Goal: Information Seeking & Learning: Learn about a topic

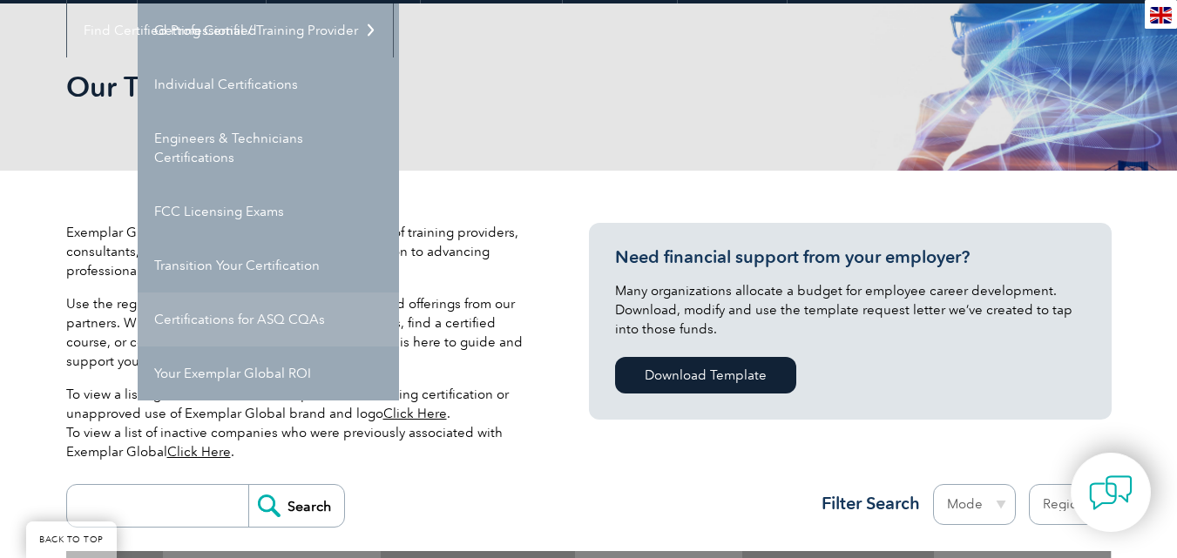
scroll to position [174, 0]
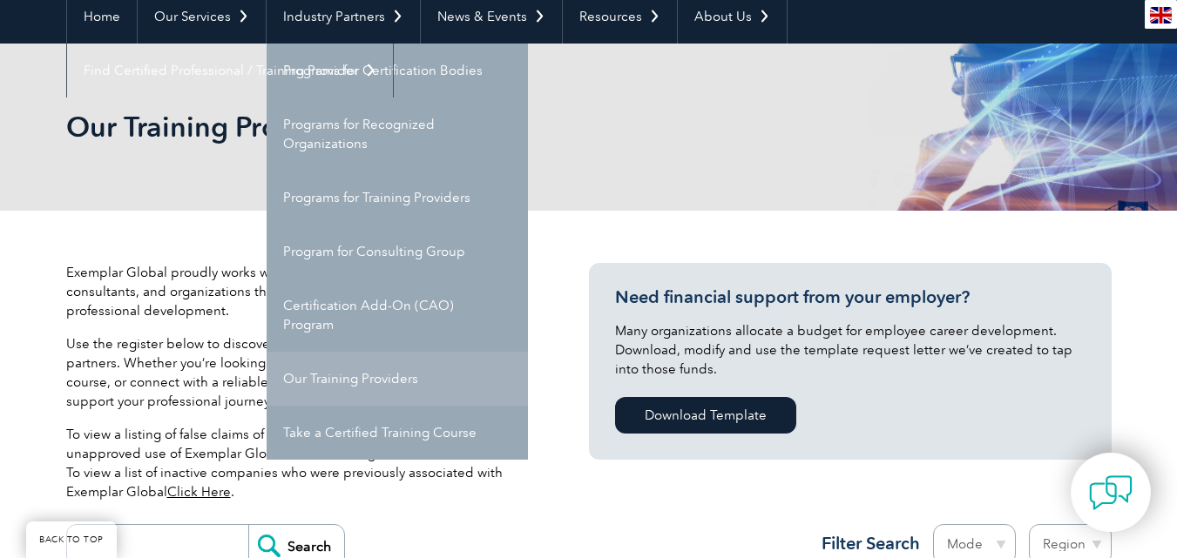
click at [357, 360] on link "Our Training Providers" at bounding box center [397, 379] width 261 height 54
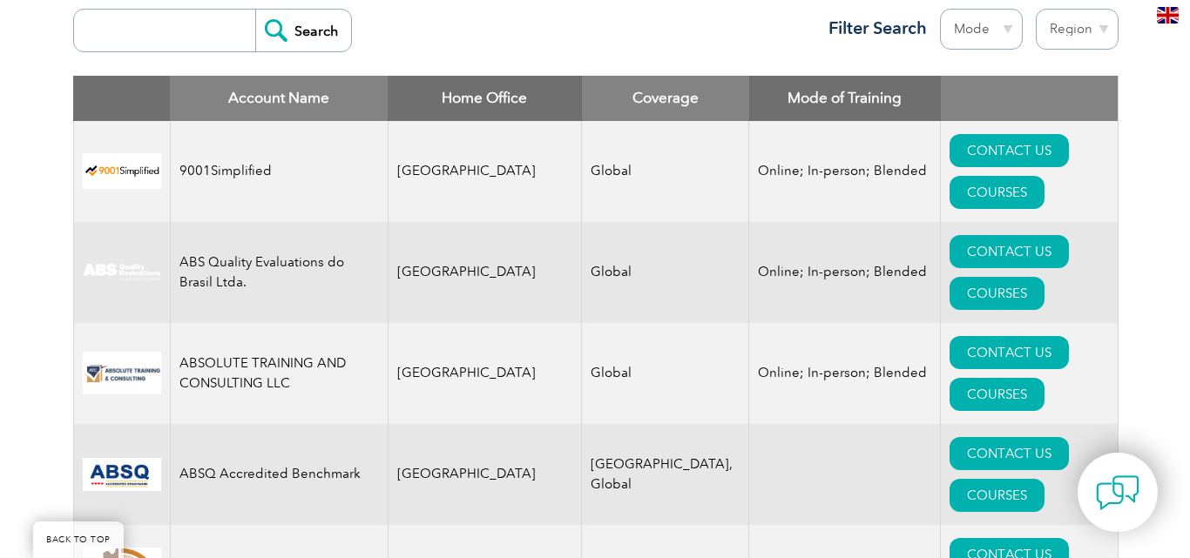
scroll to position [610, 0]
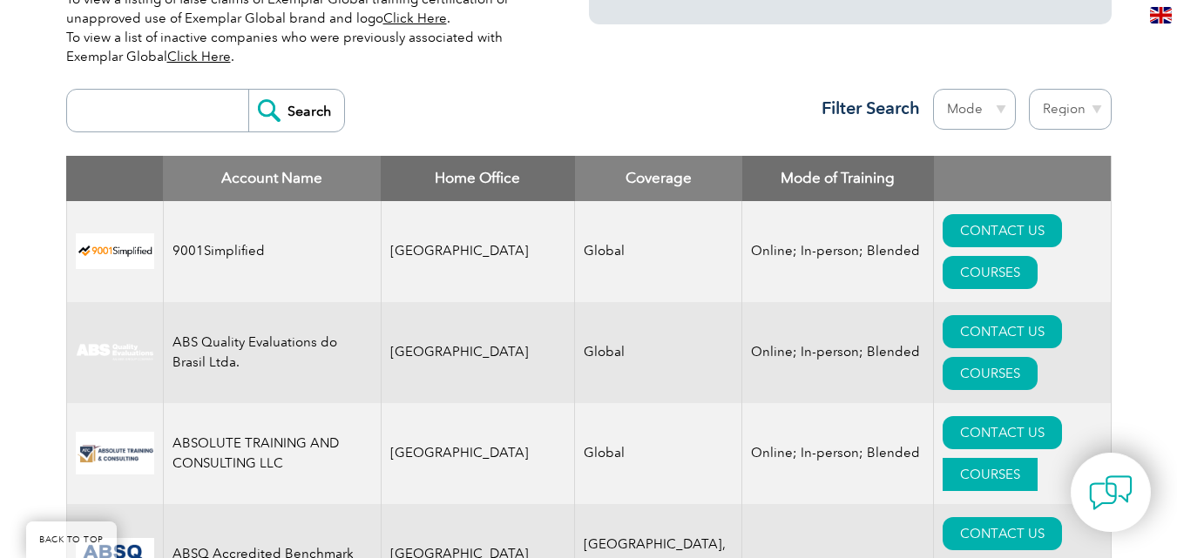
click at [1032, 458] on link "COURSES" at bounding box center [990, 474] width 95 height 33
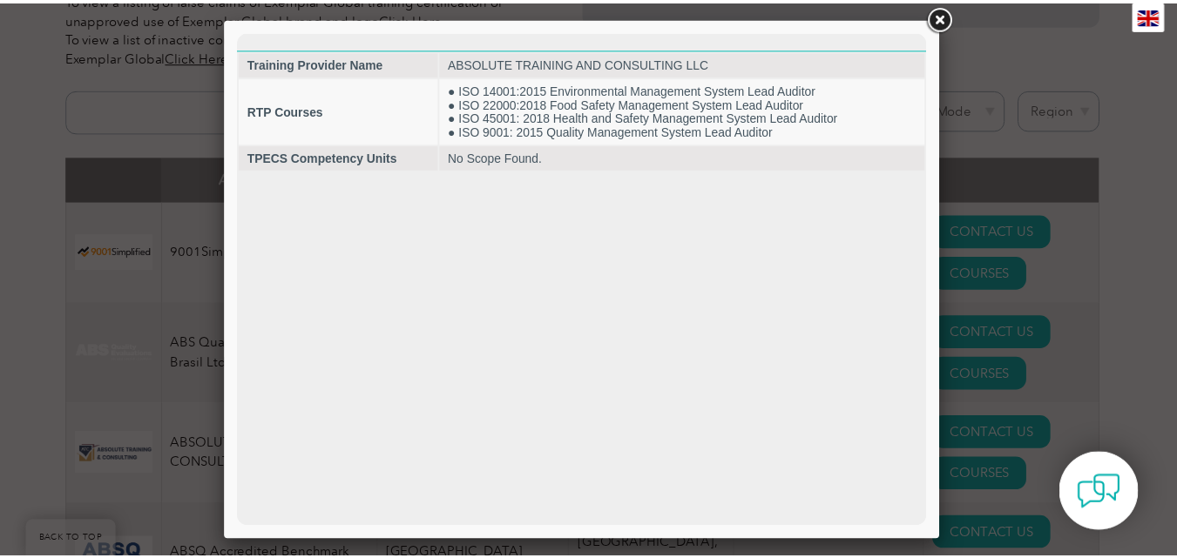
scroll to position [0, 0]
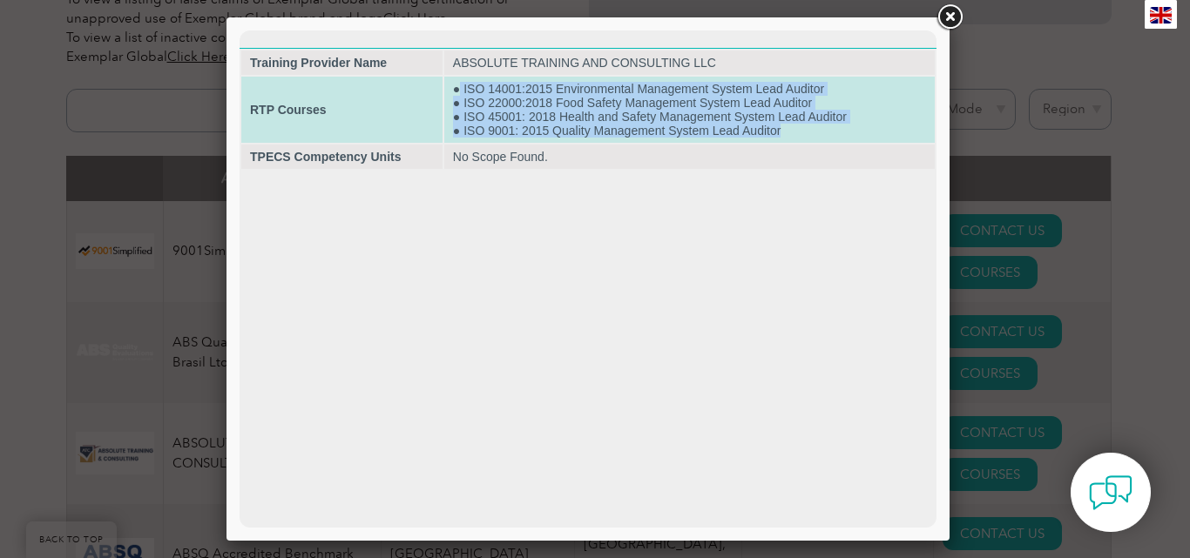
drag, startPoint x: 818, startPoint y: 133, endPoint x: 461, endPoint y: 83, distance: 360.8
click at [461, 83] on td "● ISO 14001:2015 Environmental Management System Lead Auditor ● ISO 22000:2018 …" at bounding box center [689, 110] width 491 height 66
click at [815, 129] on td "● ISO 14001:2015 Environmental Management System Lead Auditor ● ISO 22000:2018 …" at bounding box center [689, 110] width 491 height 66
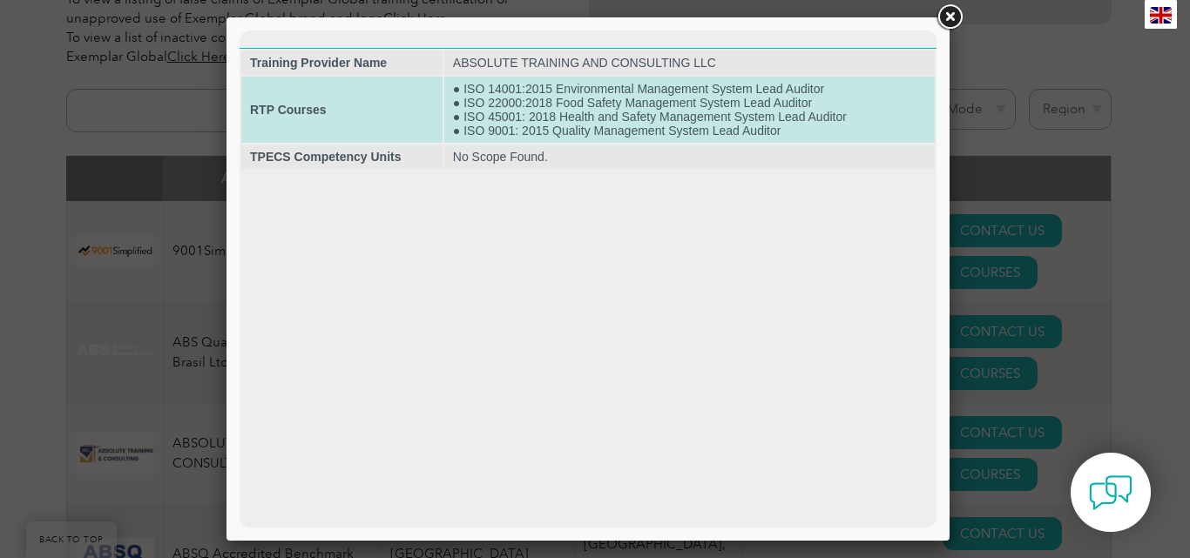
click at [680, 112] on td "● ISO 14001:2015 Environmental Management System Lead Auditor ● ISO 22000:2018 …" at bounding box center [689, 110] width 491 height 66
drag, startPoint x: 680, startPoint y: 112, endPoint x: 551, endPoint y: 112, distance: 129.8
click at [678, 112] on td "● ISO 14001:2015 Environmental Management System Lead Auditor ● ISO 22000:2018 …" at bounding box center [689, 110] width 491 height 66
click at [380, 107] on td "RTP Courses" at bounding box center [341, 110] width 201 height 66
click at [378, 106] on td "RTP Courses" at bounding box center [341, 110] width 201 height 66
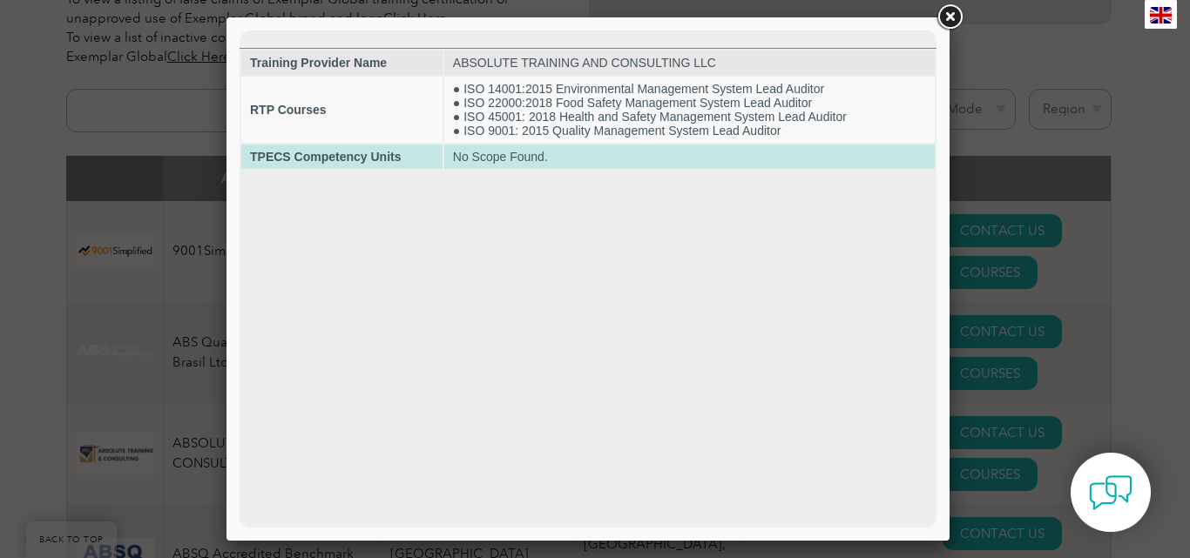
click at [345, 163] on strong "TPECS Competency Units" at bounding box center [325, 157] width 151 height 14
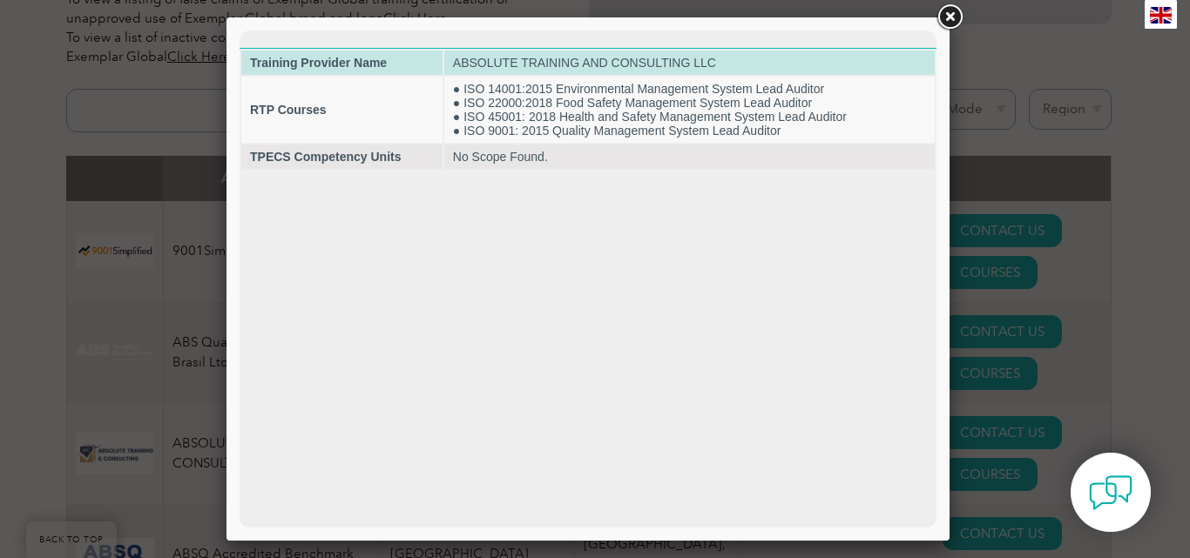
click at [577, 57] on td "ABSOLUTE TRAINING AND CONSULTING LLC" at bounding box center [689, 63] width 491 height 24
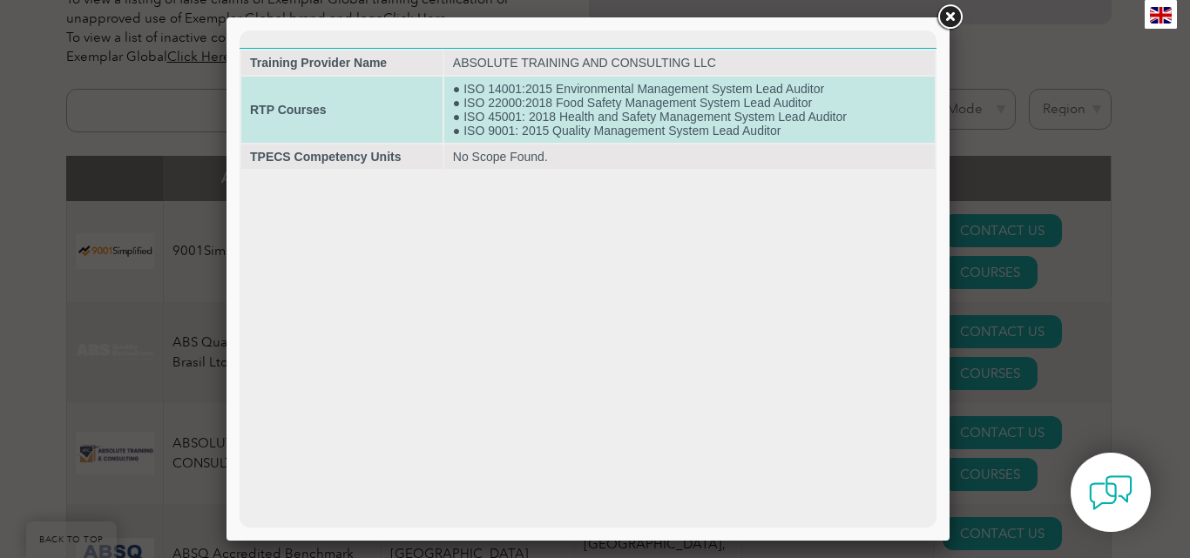
click at [739, 104] on td "● ISO 14001:2015 Environmental Management System Lead Auditor ● ISO 22000:2018 …" at bounding box center [689, 110] width 491 height 66
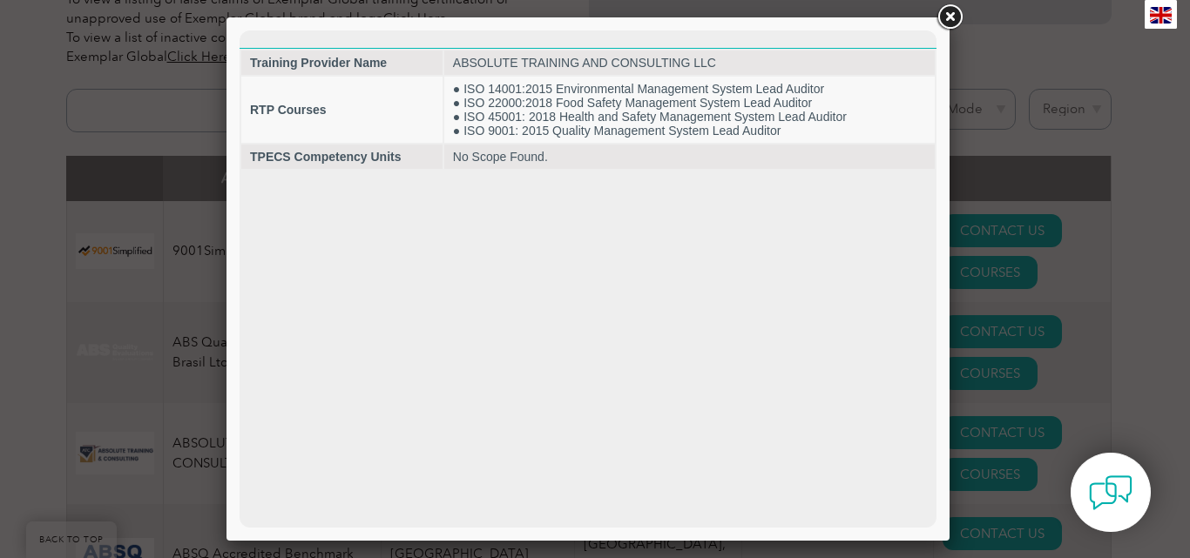
click at [950, 11] on link at bounding box center [949, 17] width 31 height 31
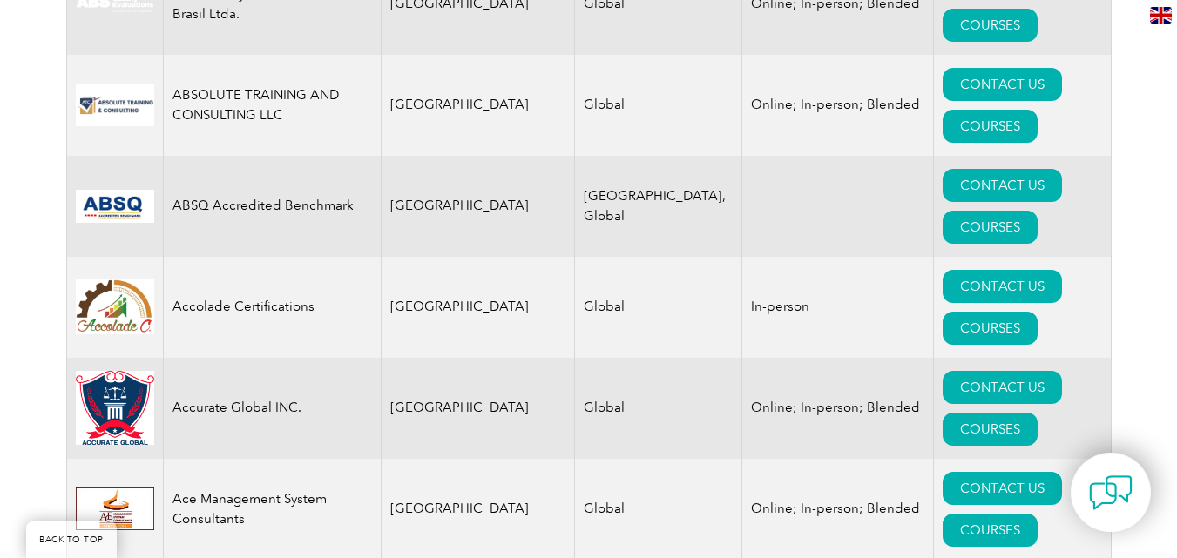
scroll to position [1655, 0]
